Goal: Find specific page/section: Find specific page/section

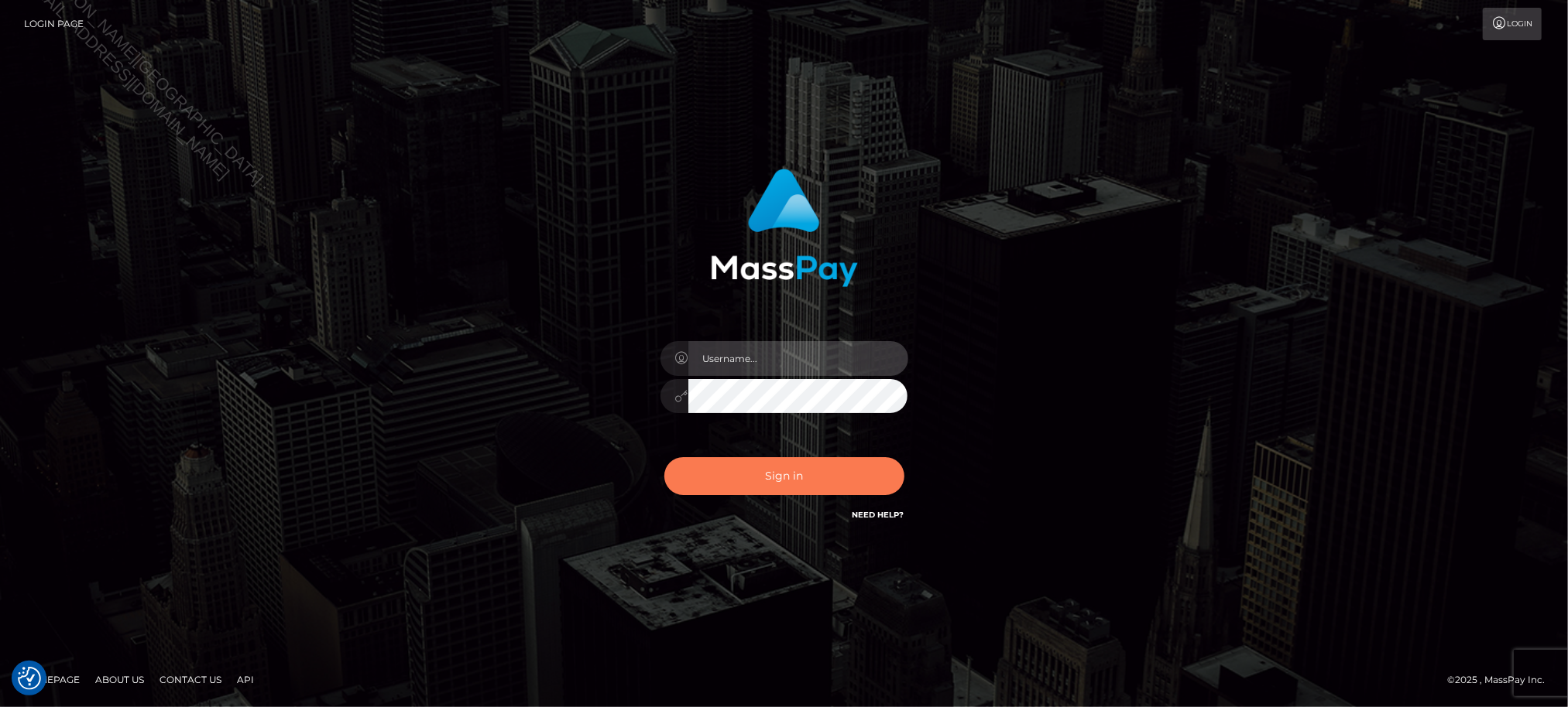
type input "Jiecel"
click at [760, 477] on button "Sign in" at bounding box center [784, 476] width 240 height 38
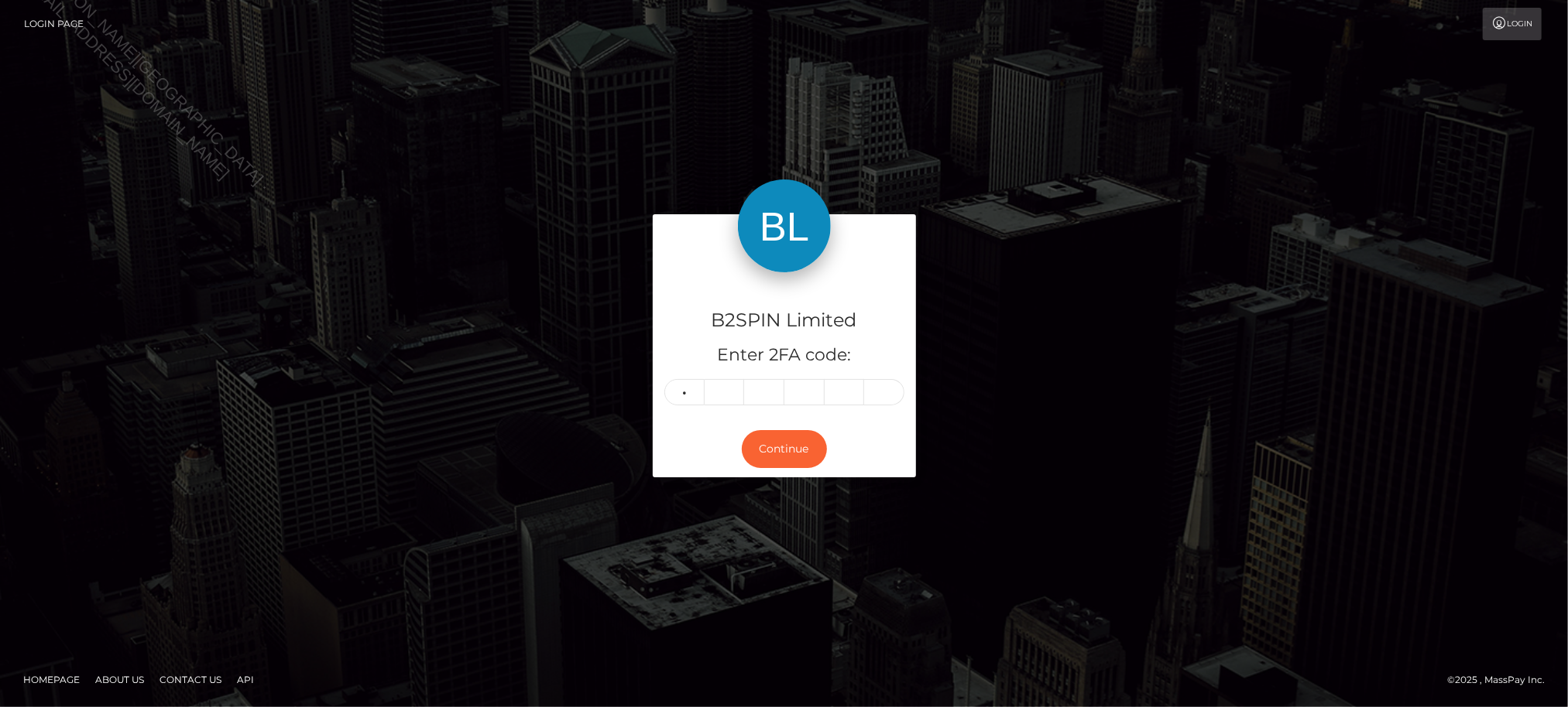
type input "7"
type input "0"
type input "9"
type input "4"
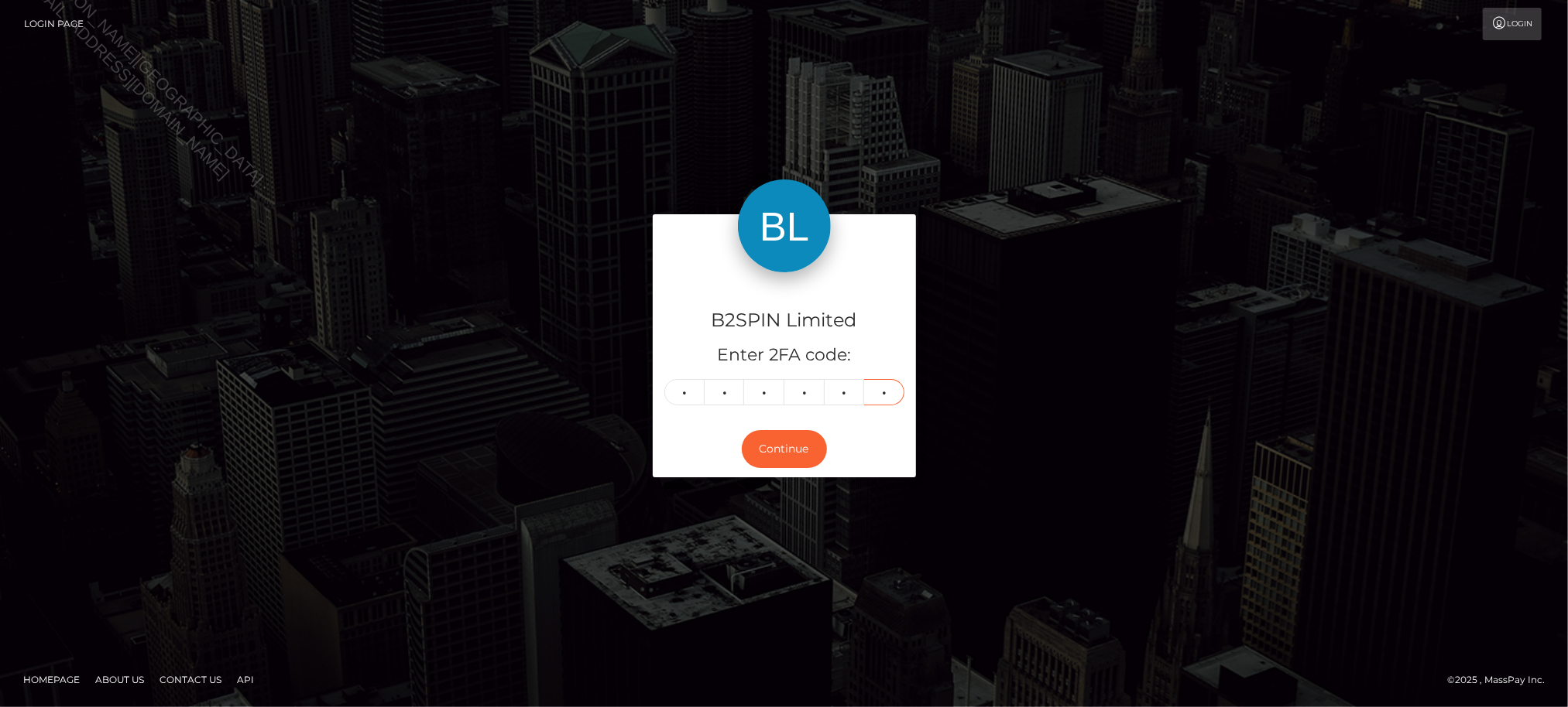
type input "1"
click at [25, 480] on div "B2SPIN Limited Enter 2FA code: 7 0 9 9 4 1 709941 Continue" at bounding box center [784, 353] width 1568 height 510
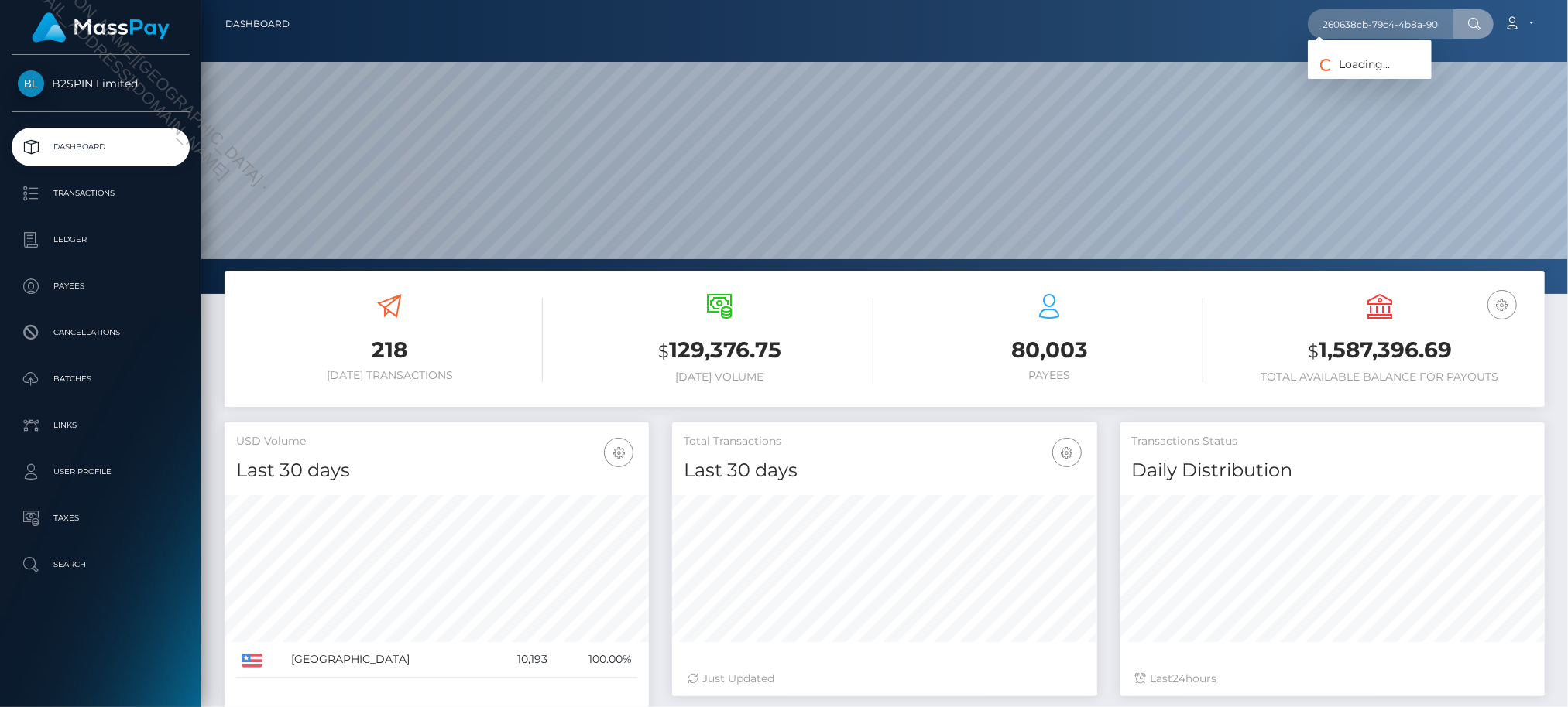
scroll to position [274, 425]
type input "260638cb-79c4-4b8a-9049-4d2b51c07e9d"
click at [1369, 82] on link "[PERSON_NAME]" at bounding box center [1370, 81] width 124 height 29
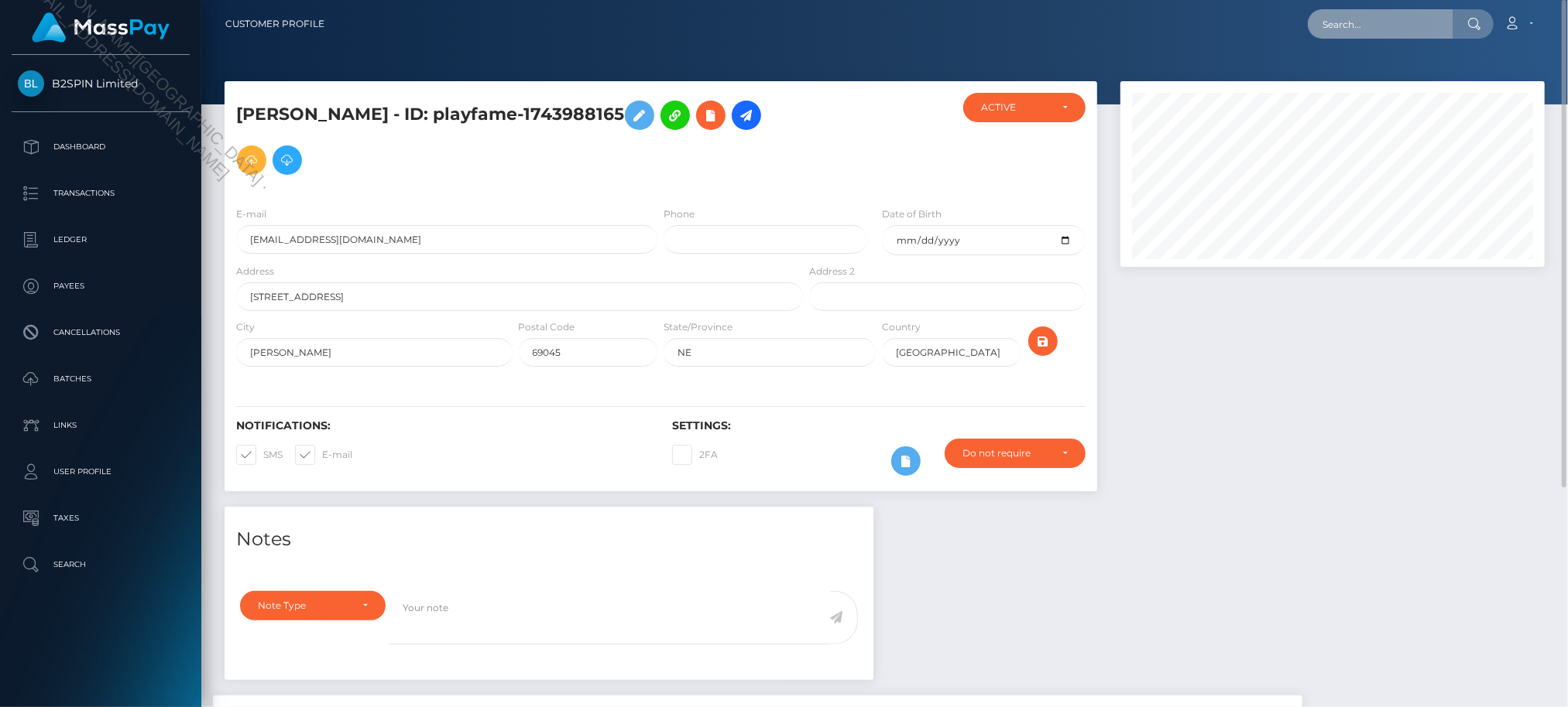
click at [1426, 32] on input "text" at bounding box center [1380, 24] width 146 height 29
paste input "260638cb-79c4-4b8a-9049-4d2b51c07e9d"
type input "CAC_260638cb-79c4-4b8a-9049-4d2b51c07e9d"
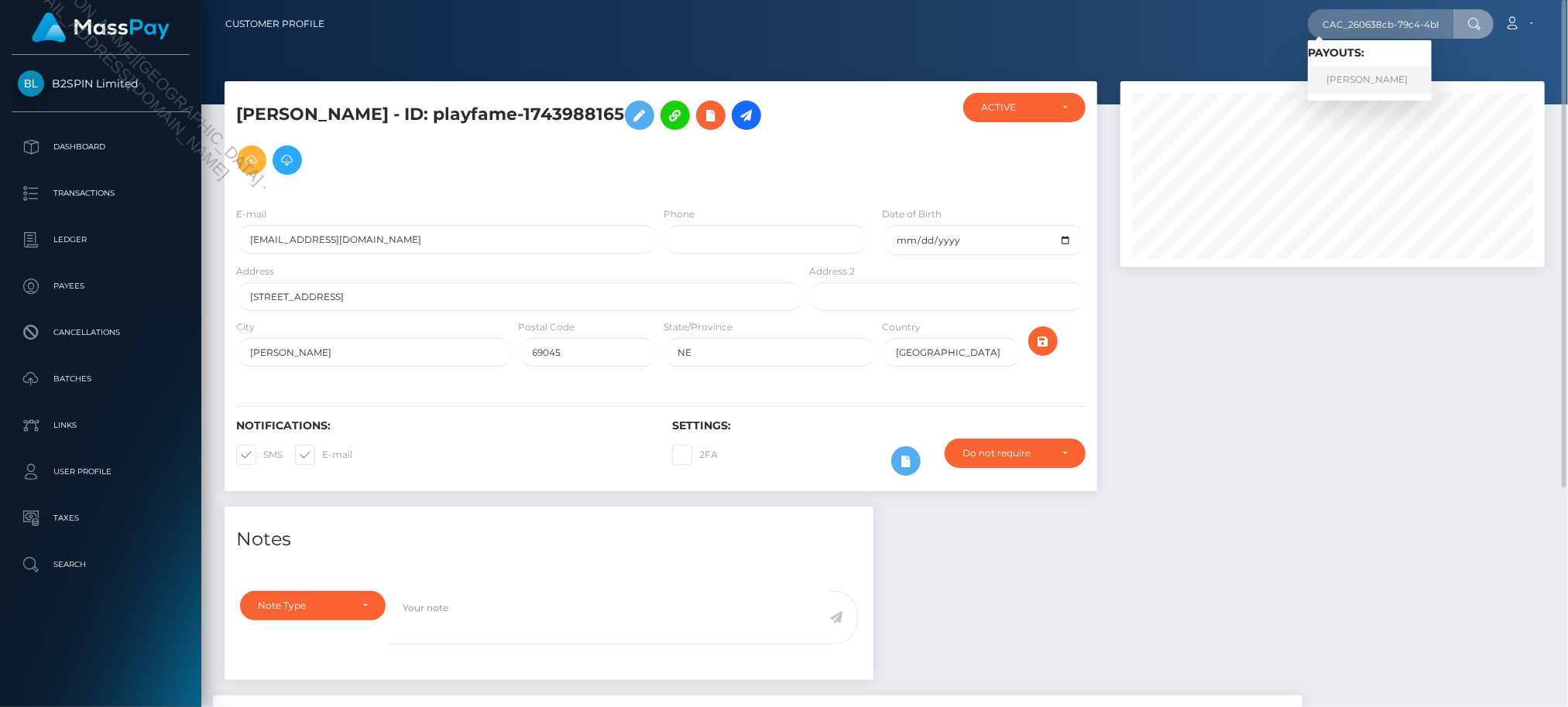
click at [1371, 74] on link "[PERSON_NAME]" at bounding box center [1370, 81] width 124 height 29
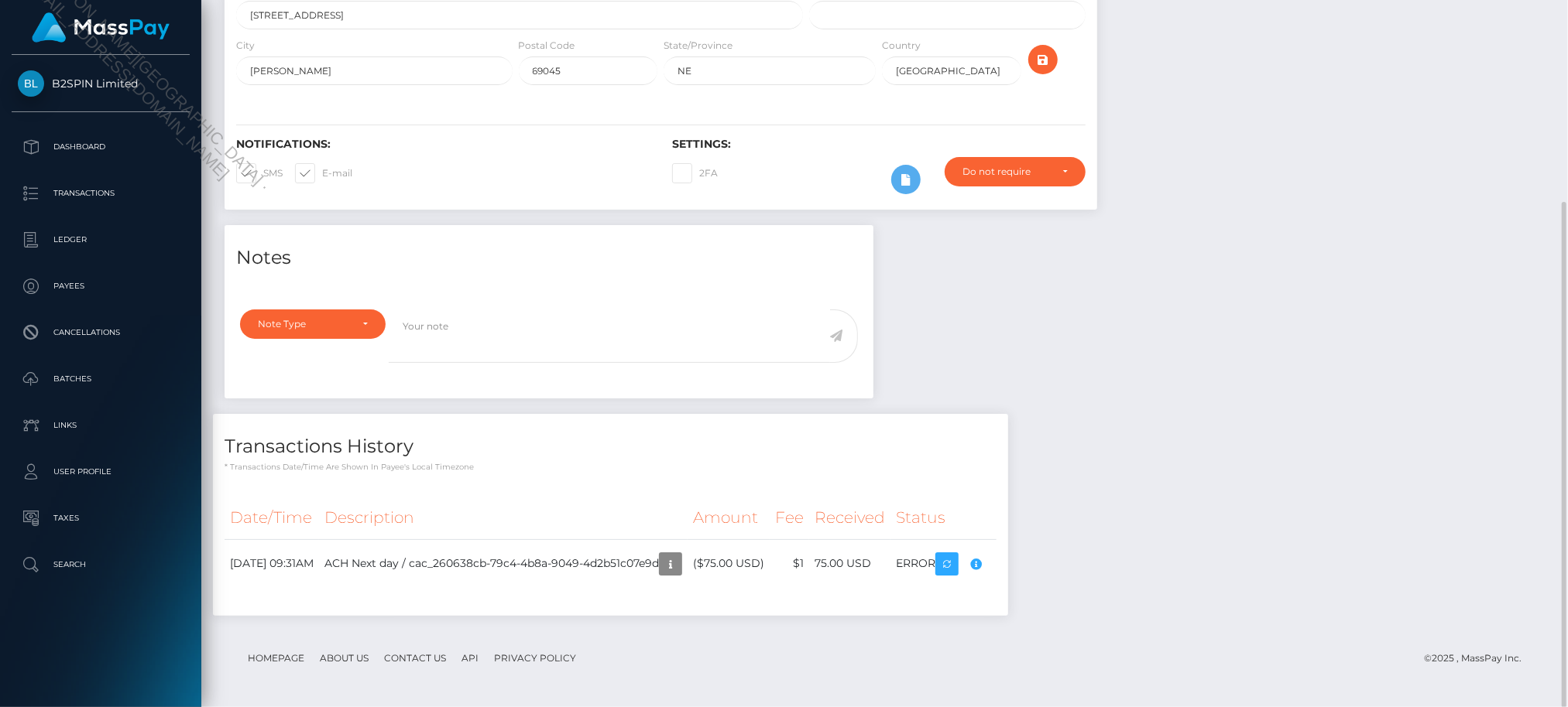
scroll to position [186, 425]
drag, startPoint x: 1351, startPoint y: 465, endPoint x: 1311, endPoint y: 503, distance: 55.2
click at [1342, 464] on div "Notes Note Type Compliance Clear Compliance General Note Type" at bounding box center [884, 428] width 1343 height 406
click at [1397, 339] on div "Notes Note Type Compliance Clear Compliance General Note Type" at bounding box center [884, 428] width 1343 height 406
click at [1437, 396] on div "Notes Note Type Compliance Clear Compliance General Note Type" at bounding box center [884, 428] width 1343 height 406
